Goal: Check status

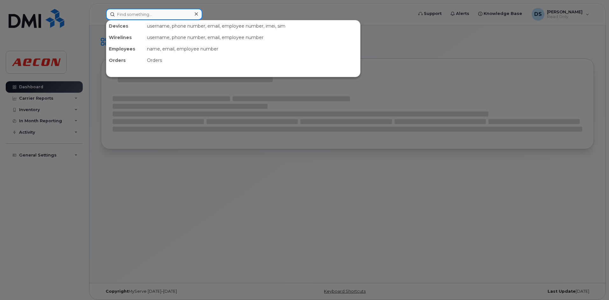
click at [165, 15] on input at bounding box center [154, 14] width 96 height 11
paste input "5197267042"
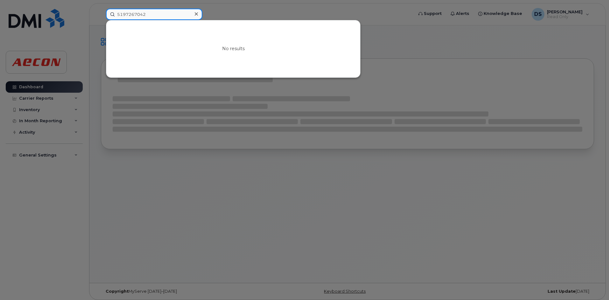
click at [125, 12] on input "5197267042" at bounding box center [154, 14] width 96 height 11
click at [134, 15] on input "[PHONE_NUMBER]" at bounding box center [154, 14] width 96 height 11
drag, startPoint x: 162, startPoint y: 14, endPoint x: 44, endPoint y: 14, distance: 118.3
click at [101, 14] on div "[PHONE_NUMBER] No results" at bounding box center [257, 14] width 313 height 11
paste input "7267361"
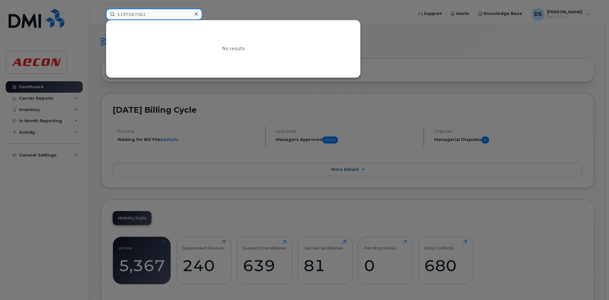
drag, startPoint x: 153, startPoint y: 14, endPoint x: 93, endPoint y: 22, distance: 59.6
click at [101, 20] on div "5197267361 No results" at bounding box center [257, 14] width 313 height 11
paste input "2"
drag, startPoint x: 156, startPoint y: 13, endPoint x: 71, endPoint y: 22, distance: 86.0
click at [101, 20] on div "5197267362 No results" at bounding box center [257, 14] width 313 height 11
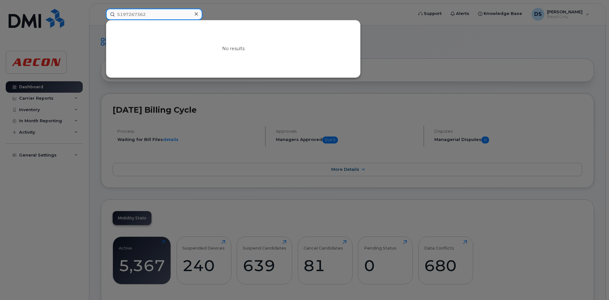
paste input "3"
drag, startPoint x: 173, startPoint y: 15, endPoint x: 39, endPoint y: 18, distance: 134.2
click at [101, 18] on div "5197267363 No results" at bounding box center [257, 14] width 313 height 11
paste input "4"
type input "5197267364"
